Goal: Task Accomplishment & Management: Manage account settings

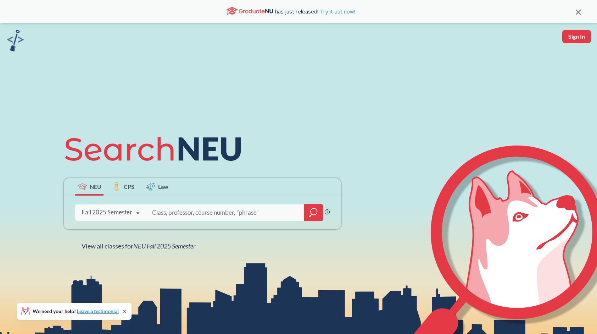
click at [570, 41] on button "Sign In" at bounding box center [576, 36] width 29 height 13
select select "US"
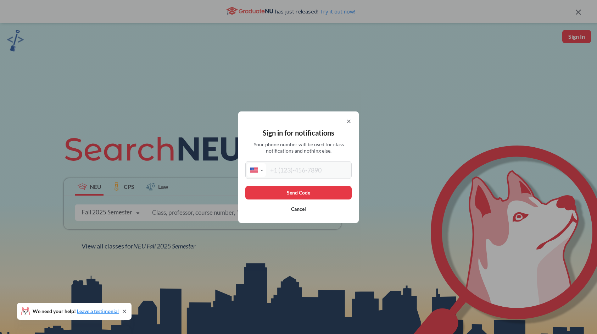
click at [314, 165] on input "tel" at bounding box center [308, 170] width 84 height 14
type input "[PHONE_NUMBER]"
click at [309, 191] on button "Send Code" at bounding box center [298, 192] width 106 height 13
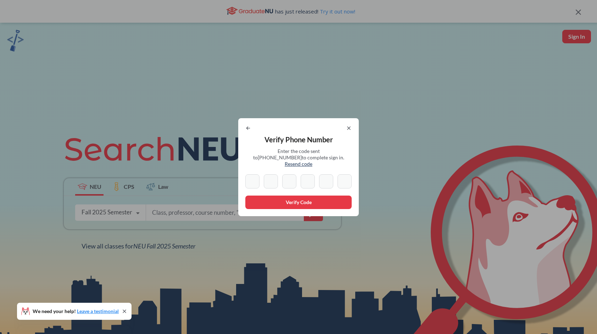
click at [260, 176] on input at bounding box center [252, 181] width 14 height 14
type input "9"
type input "0"
type input "3"
type input "9"
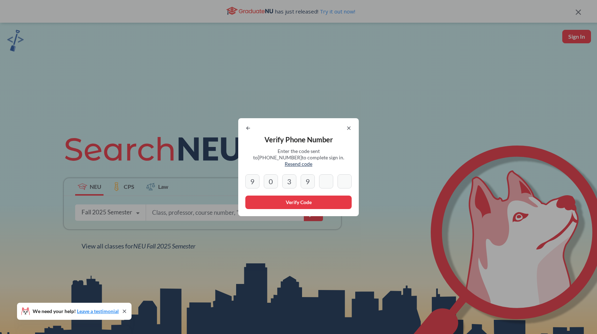
type input "3"
type input "6"
click at [277, 199] on button "Verify Code" at bounding box center [298, 201] width 106 height 13
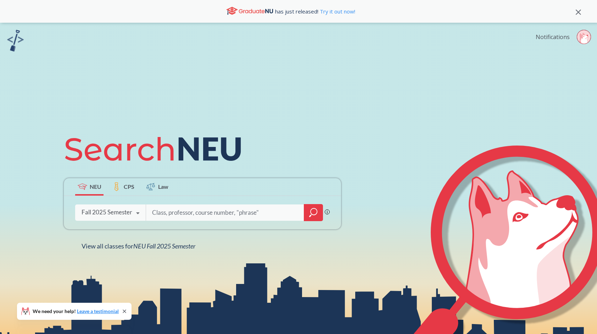
click at [560, 35] on link "Notifications" at bounding box center [553, 37] width 34 height 8
click at [563, 36] on link "Notifications" at bounding box center [553, 37] width 34 height 8
click at [583, 32] on circle at bounding box center [584, 37] width 14 height 14
click at [501, 50] on div "NEU CPS Law Phrase search guarantees the exact search appears in the results. E…" at bounding box center [298, 190] width 597 height 334
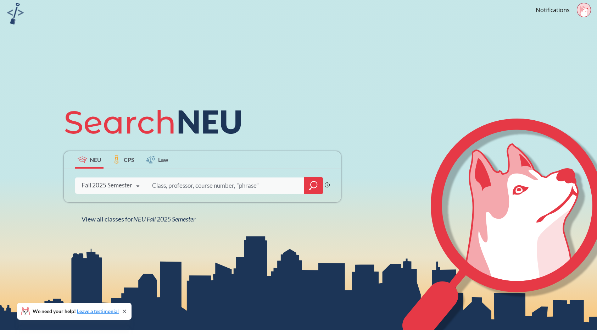
scroll to position [22, 0]
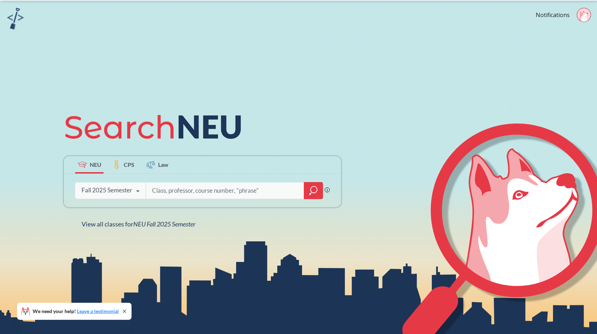
click at [227, 193] on input "search" at bounding box center [225, 190] width 148 height 15
